Goal: Task Accomplishment & Management: Use online tool/utility

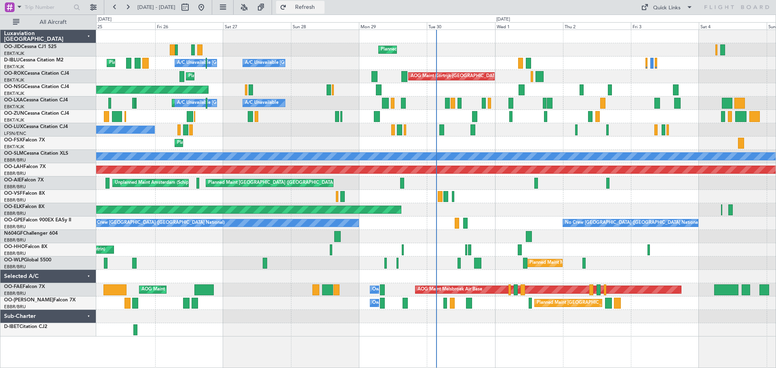
click at [322, 7] on span "Refresh" at bounding box center [305, 7] width 34 height 6
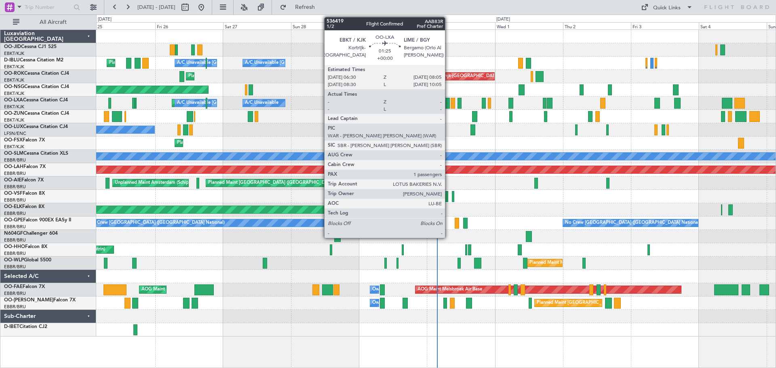
click at [449, 104] on div at bounding box center [447, 103] width 5 height 11
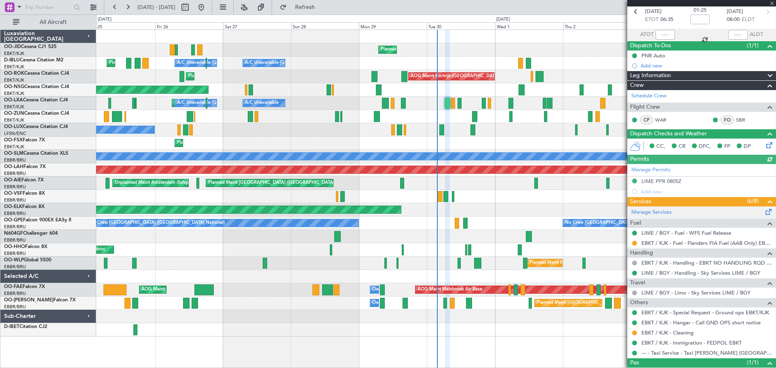
scroll to position [69, 0]
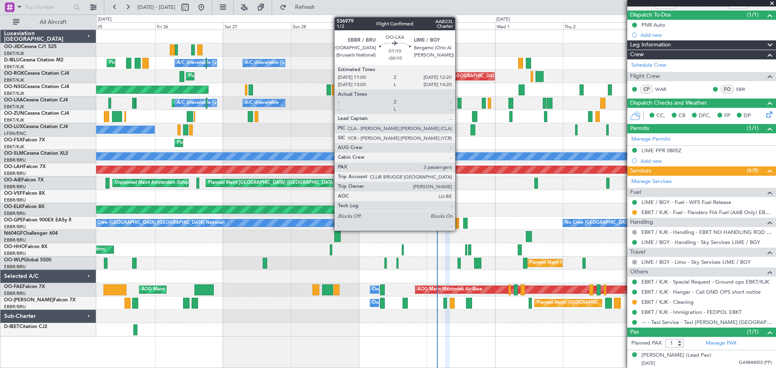
click at [459, 104] on div at bounding box center [460, 103] width 4 height 11
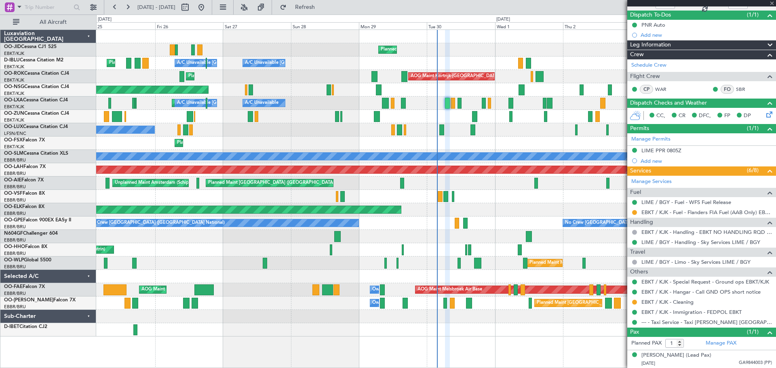
type input "-00:10"
type input "3"
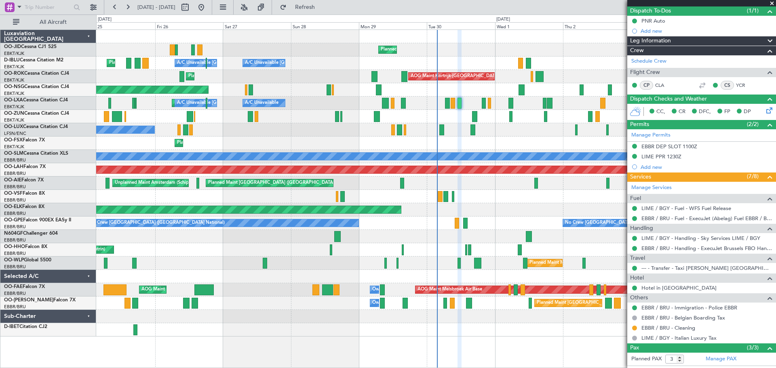
scroll to position [125, 0]
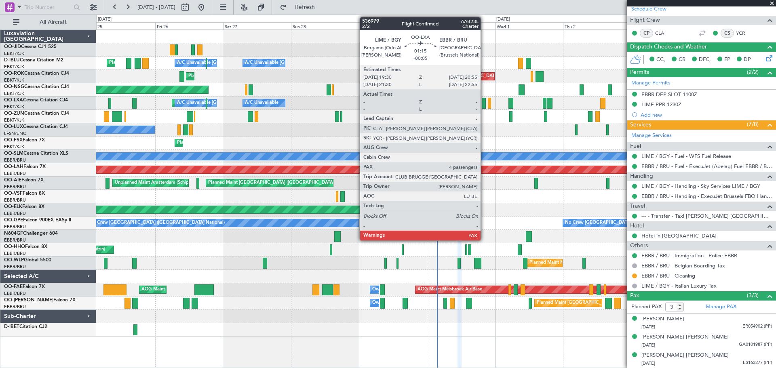
click at [484, 101] on div at bounding box center [484, 103] width 4 height 11
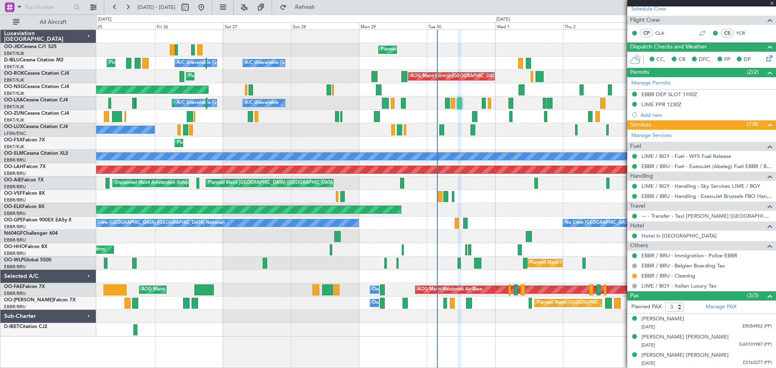
type input "-00:05"
type input "4"
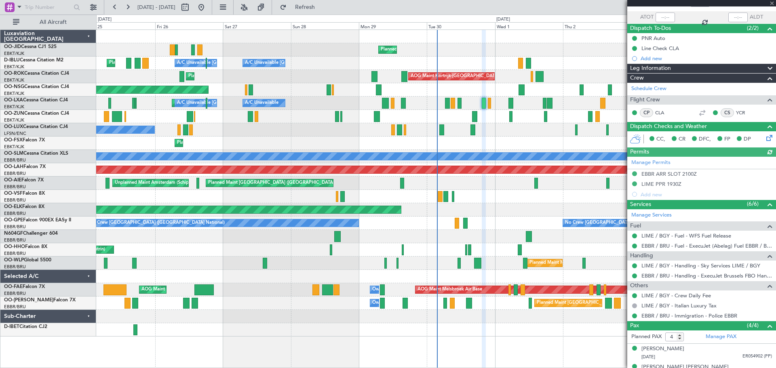
scroll to position [103, 0]
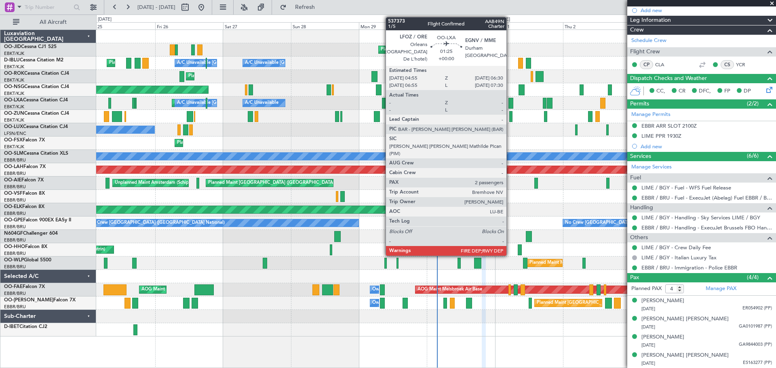
click at [510, 103] on div at bounding box center [511, 103] width 5 height 11
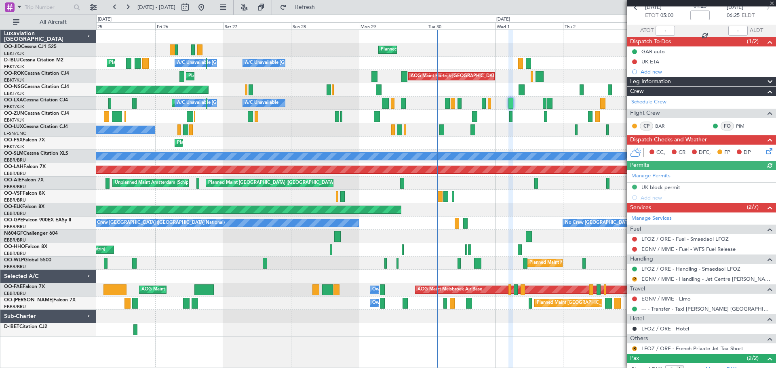
scroll to position [87, 0]
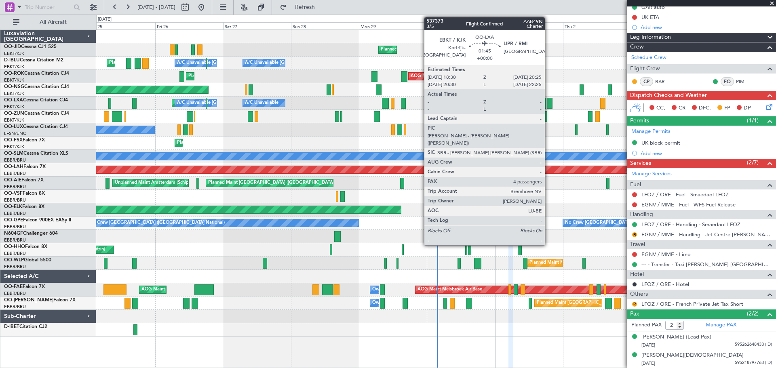
click at [549, 103] on div at bounding box center [550, 103] width 6 height 11
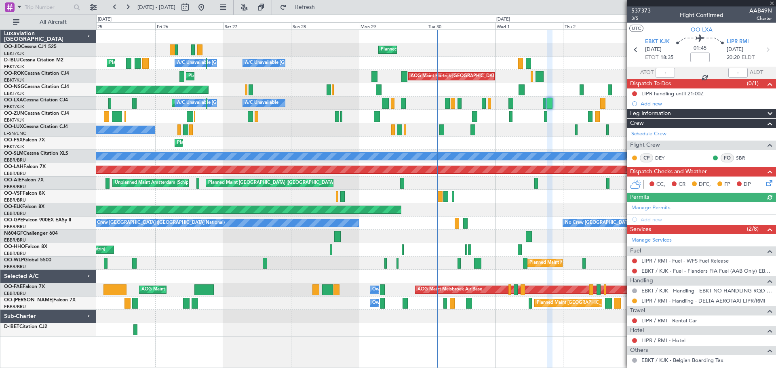
scroll to position [143, 0]
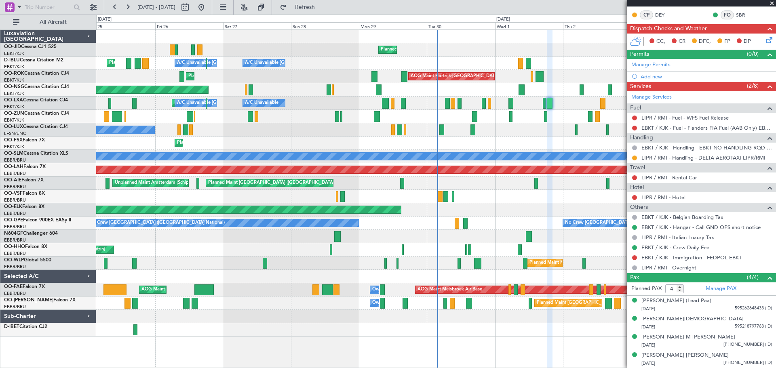
click at [773, 3] on span at bounding box center [772, 3] width 8 height 7
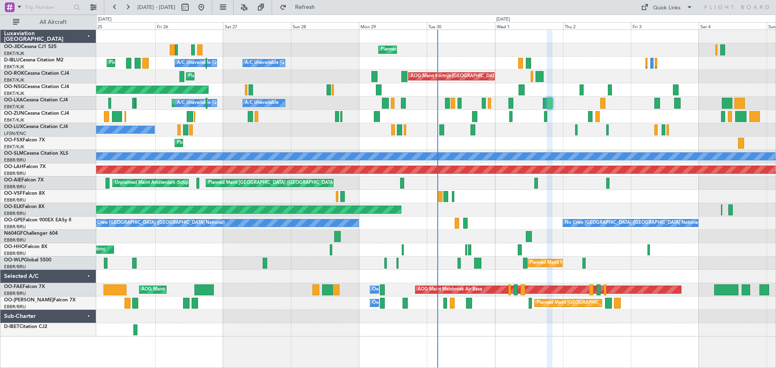
type input "0"
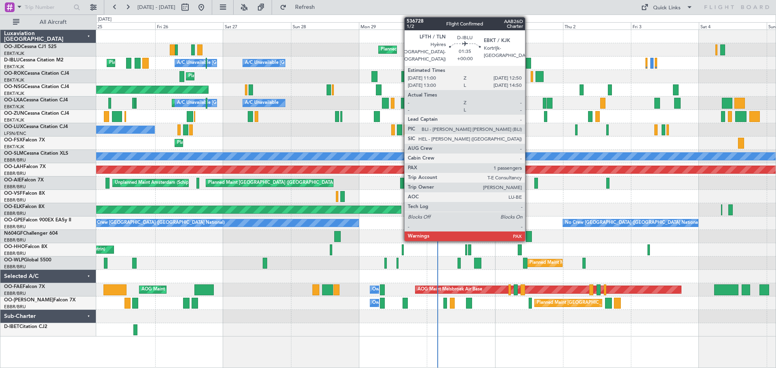
click at [529, 63] on div at bounding box center [528, 63] width 5 height 11
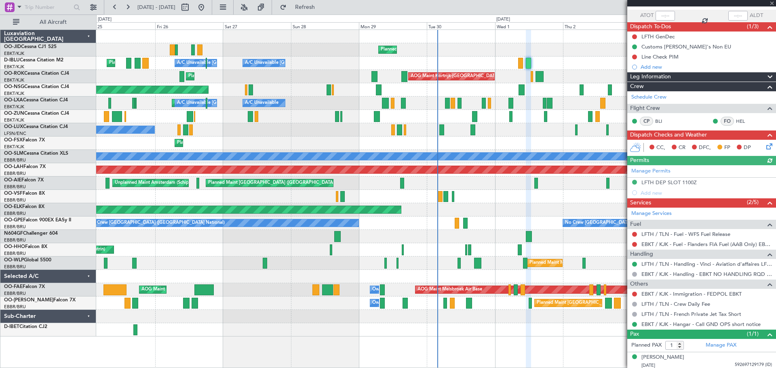
scroll to position [59, 0]
